Goal: Task Accomplishment & Management: Use online tool/utility

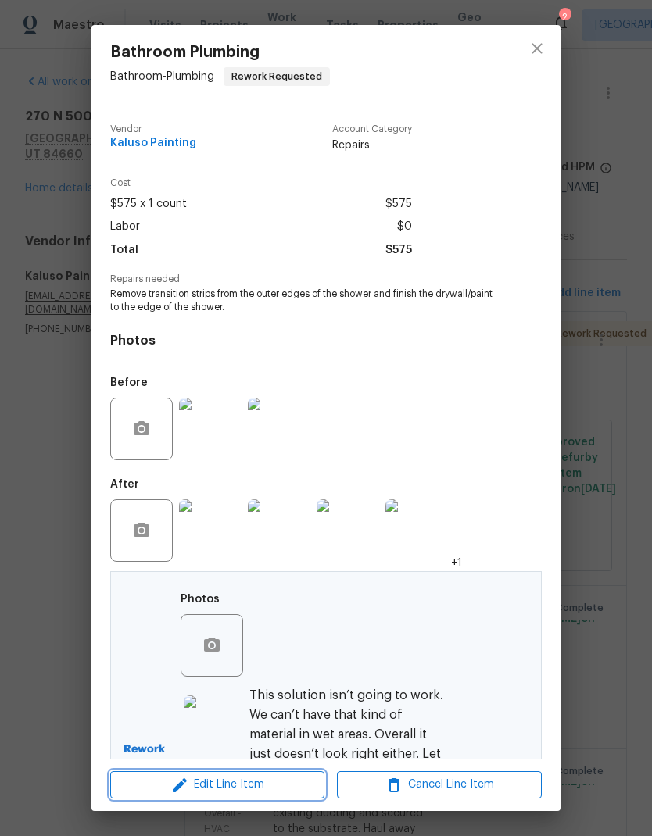
click at [268, 788] on span "Edit Line Item" at bounding box center [217, 785] width 205 height 20
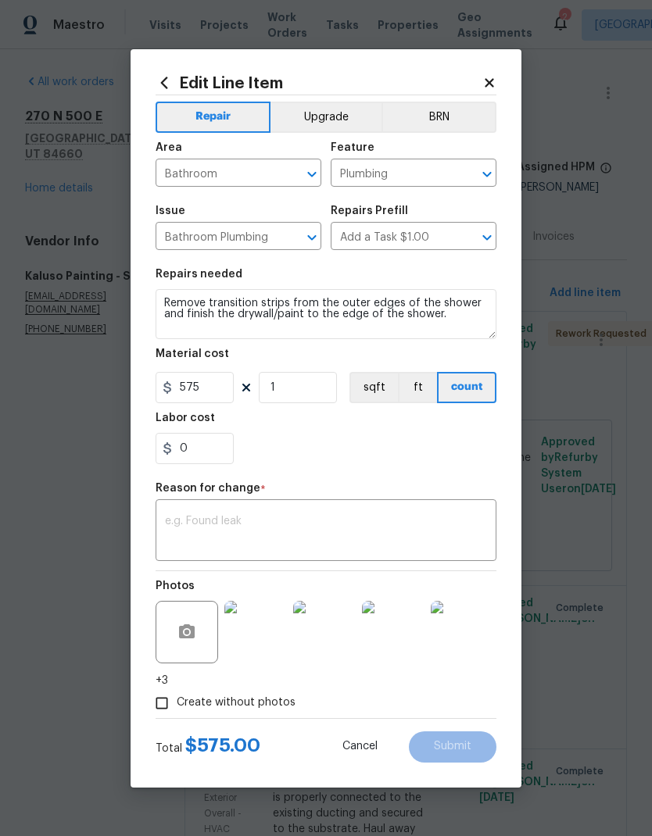
click at [240, 519] on textarea at bounding box center [326, 532] width 322 height 33
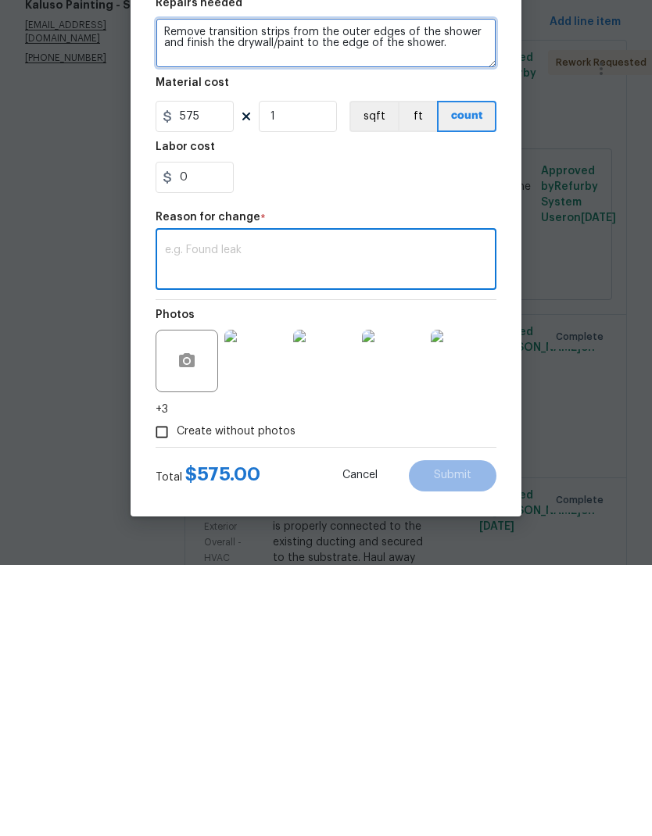
click at [466, 289] on textarea "Remove transition strips from the outer edges of the shower and finish the dryw…" at bounding box center [326, 314] width 341 height 50
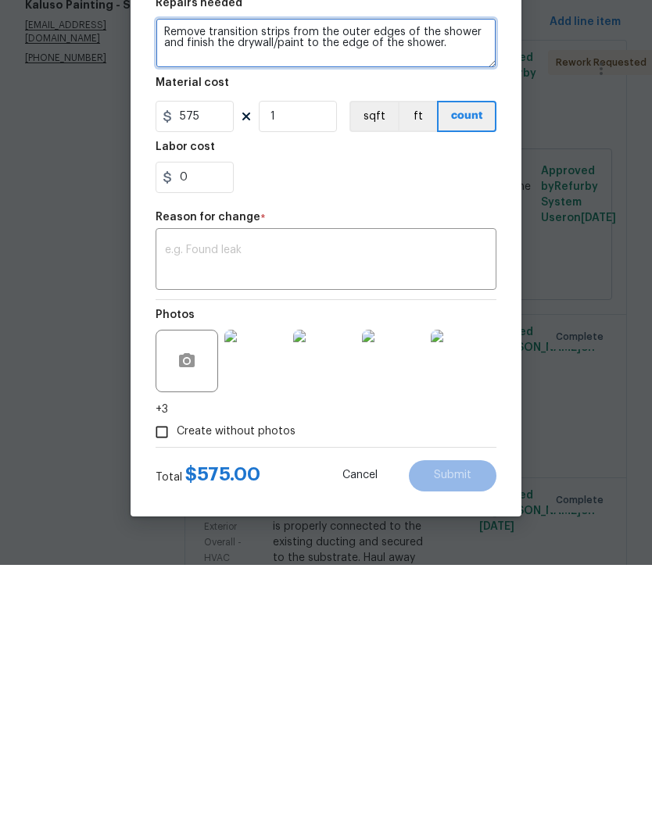
type textarea "Remove transition strips from the outer edges of the shower and finish the dryw…"
click at [231, 289] on textarea "Remove transition strips from the outer edges of the shower and finish the dryw…" at bounding box center [326, 314] width 341 height 50
click at [246, 289] on textarea "Remove transition strips from the outer edges of the shower and finish the dryw…" at bounding box center [326, 314] width 341 height 50
click at [245, 289] on textarea "Remove transition strips from the outer edges of the shower and finish the dryw…" at bounding box center [326, 314] width 341 height 50
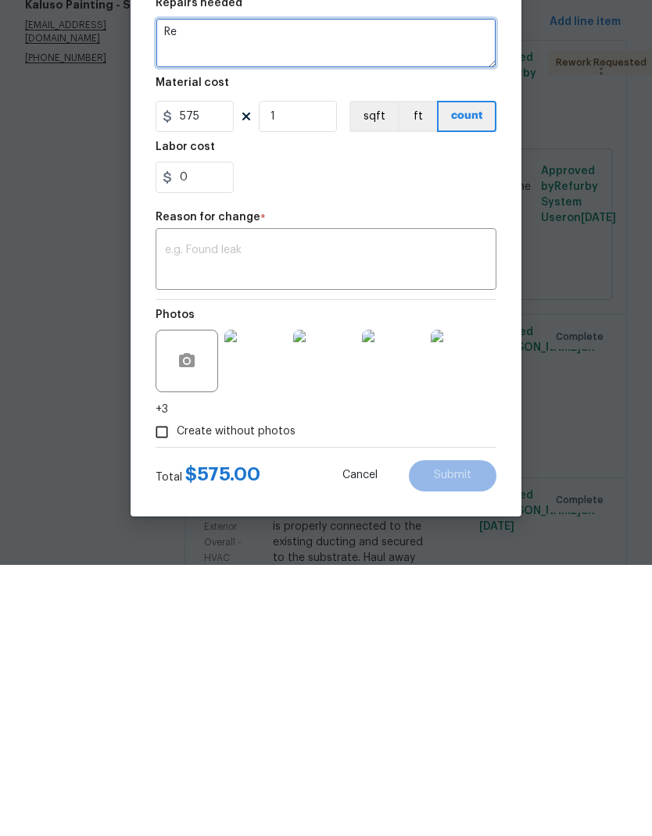
type textarea "R"
type textarea "Demo shower panels and damaged drywall. Install new surround."
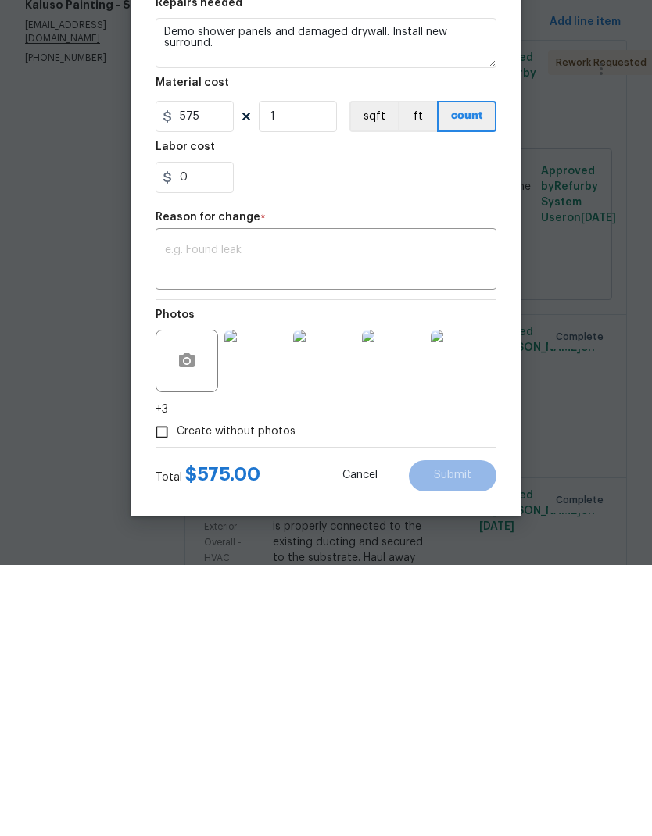
click at [266, 516] on textarea at bounding box center [326, 532] width 322 height 33
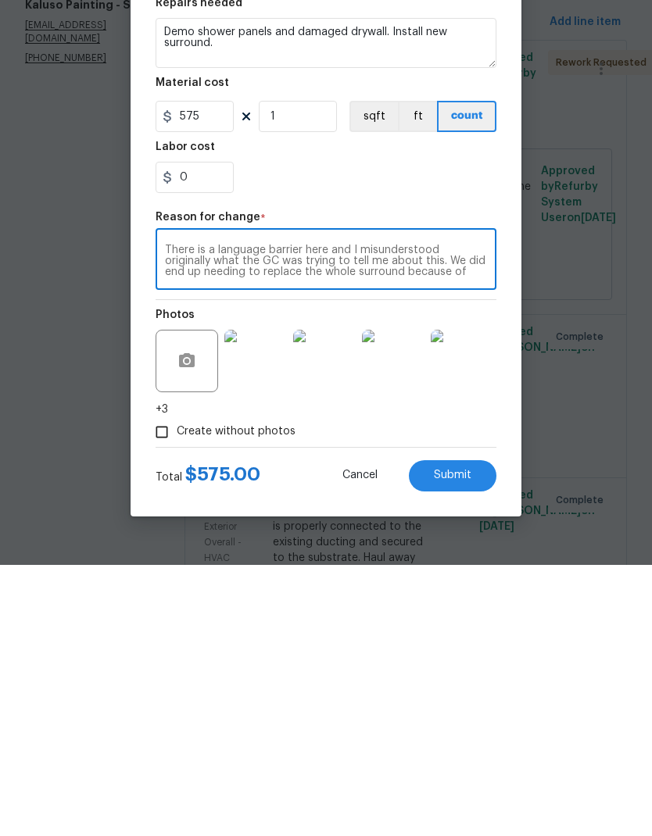
scroll to position [11, 0]
type textarea "There is a language barrier here and I misunderstood originally what the GC was…"
click at [194, 372] on input "575" at bounding box center [195, 387] width 78 height 31
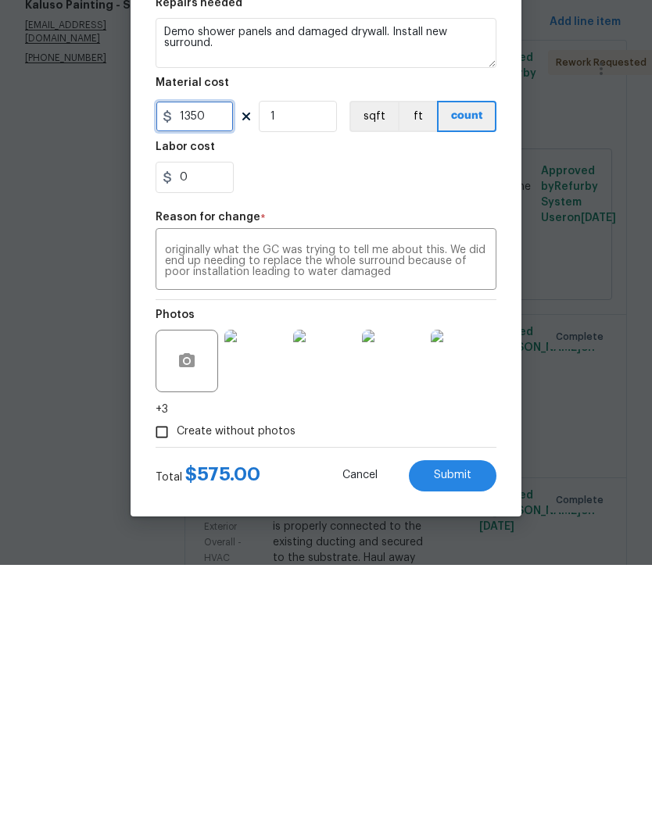
type input "1350"
click at [404, 516] on textarea "There is a language barrier here and I misunderstood originally what the GC was…" at bounding box center [326, 532] width 322 height 33
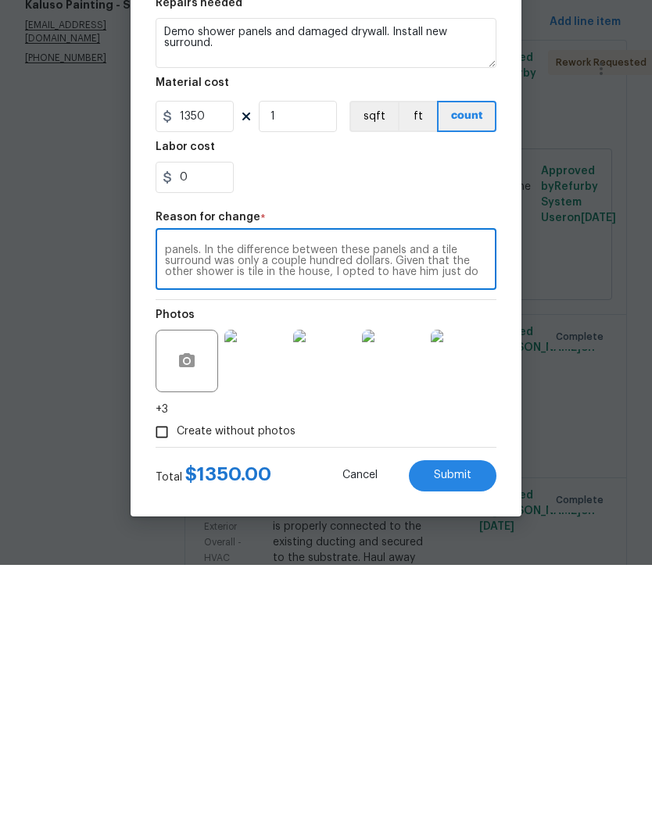
scroll to position [44, 0]
type textarea "There is a language barrier here and I misunderstood originally what the GC was…"
click at [459, 741] on span "Submit" at bounding box center [453, 747] width 38 height 12
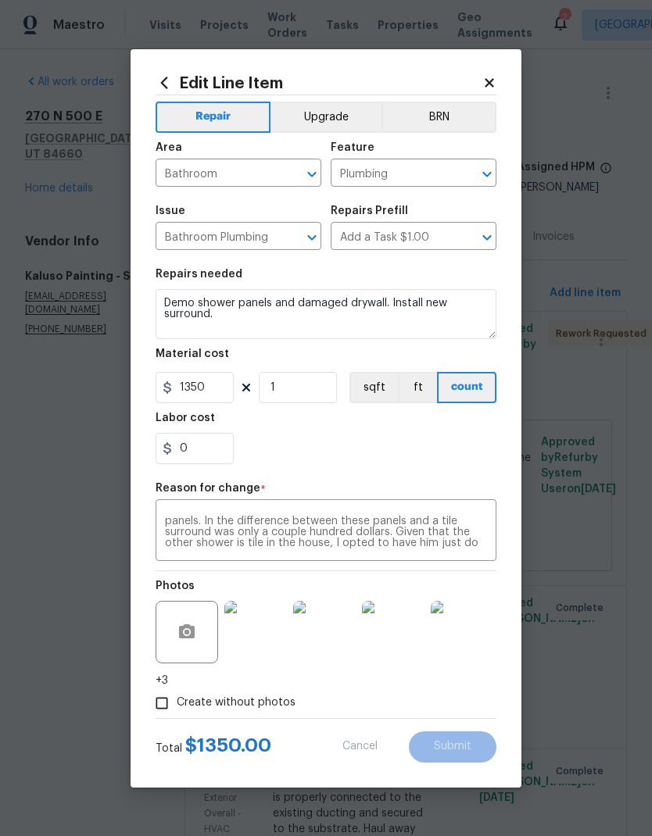
type textarea "Remove transition strips from the outer edges of the shower and finish the dryw…"
type input "575"
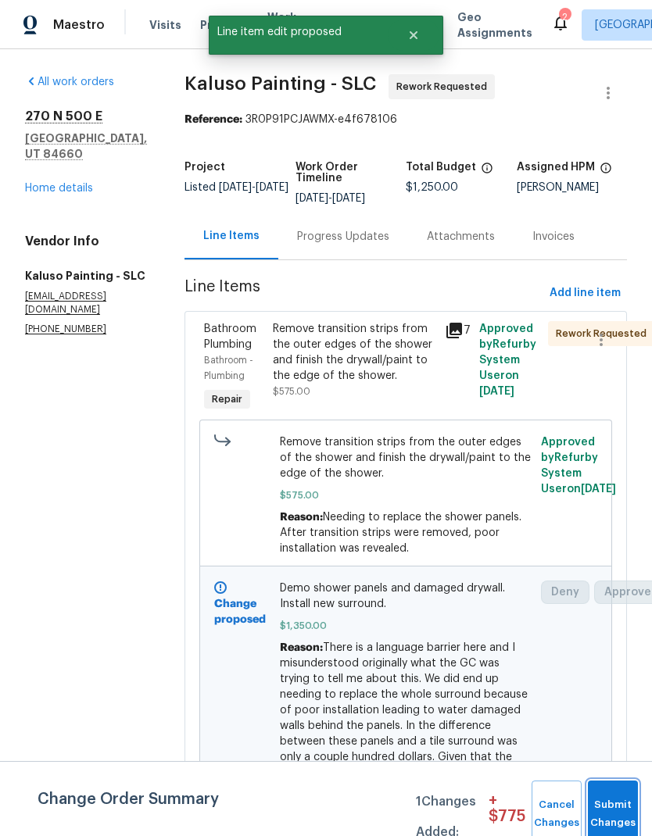
click at [616, 810] on button "Submit Changes" at bounding box center [613, 814] width 50 height 67
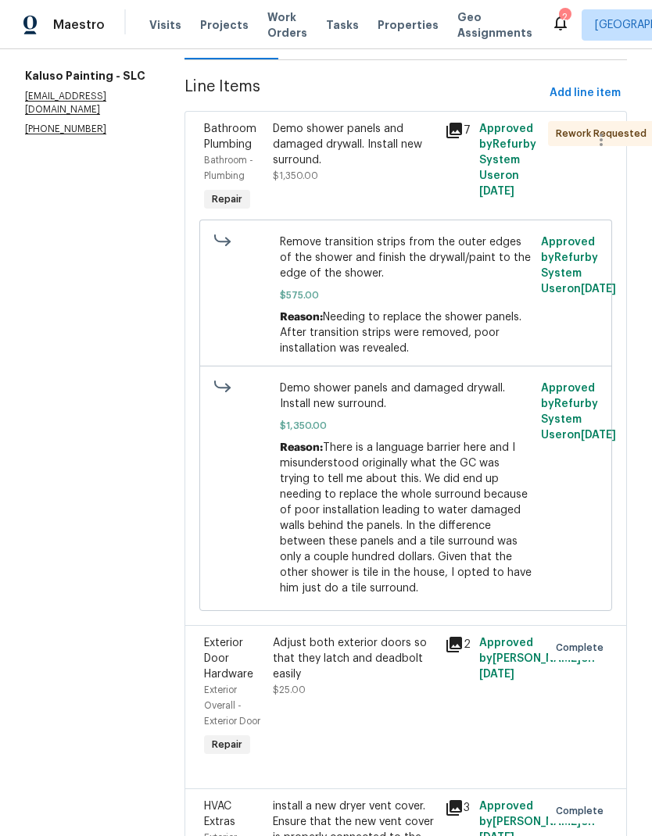
scroll to position [202, 0]
